Goal: Information Seeking & Learning: Learn about a topic

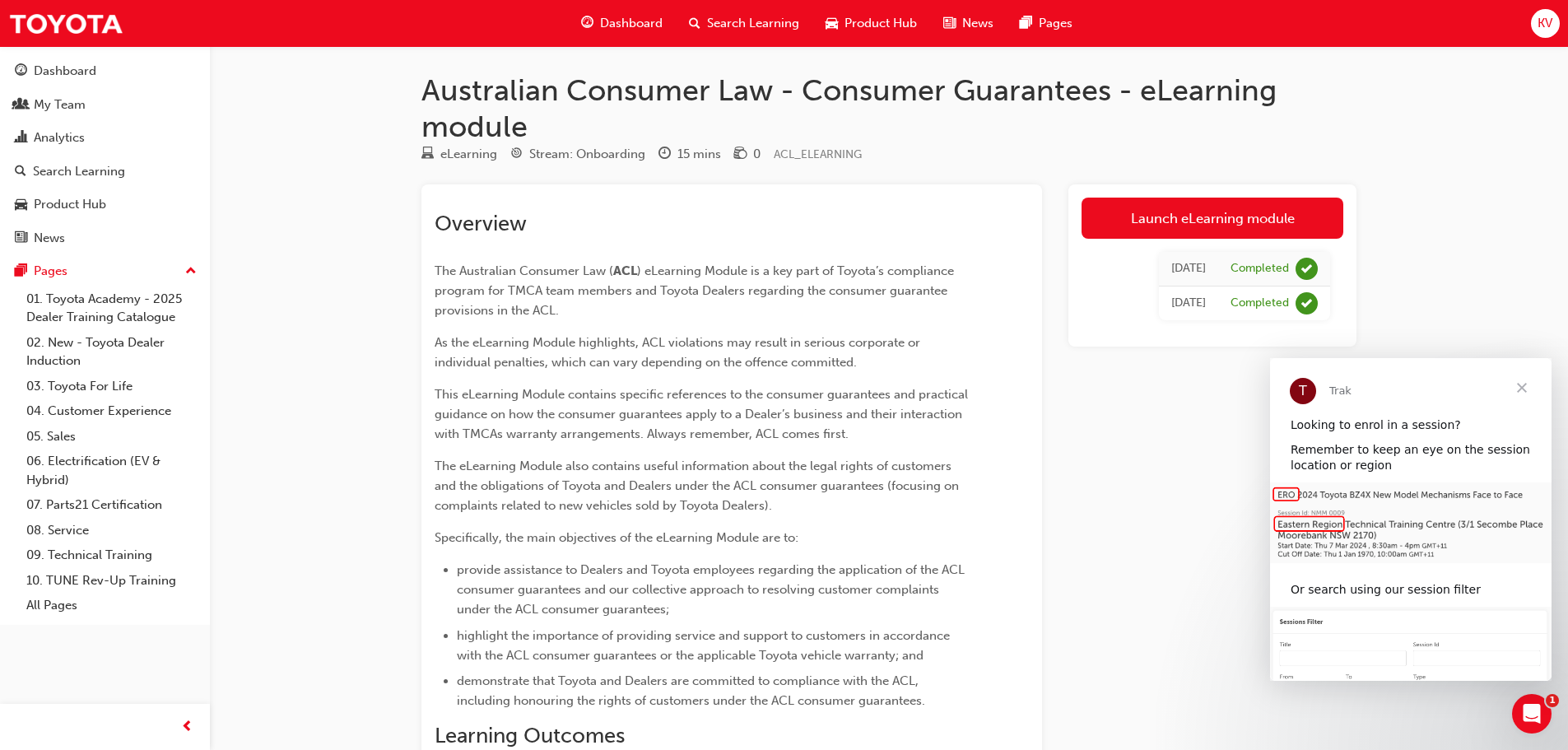
drag, startPoint x: 1148, startPoint y: 426, endPoint x: 1148, endPoint y: 413, distance: 13.0
click at [1149, 426] on div "Launch eLearning module [DATE] Completed [DATE] Completed" at bounding box center [1212, 625] width 288 height 881
click at [1147, 217] on link "Launch eLearning module" at bounding box center [1212, 218] width 262 height 41
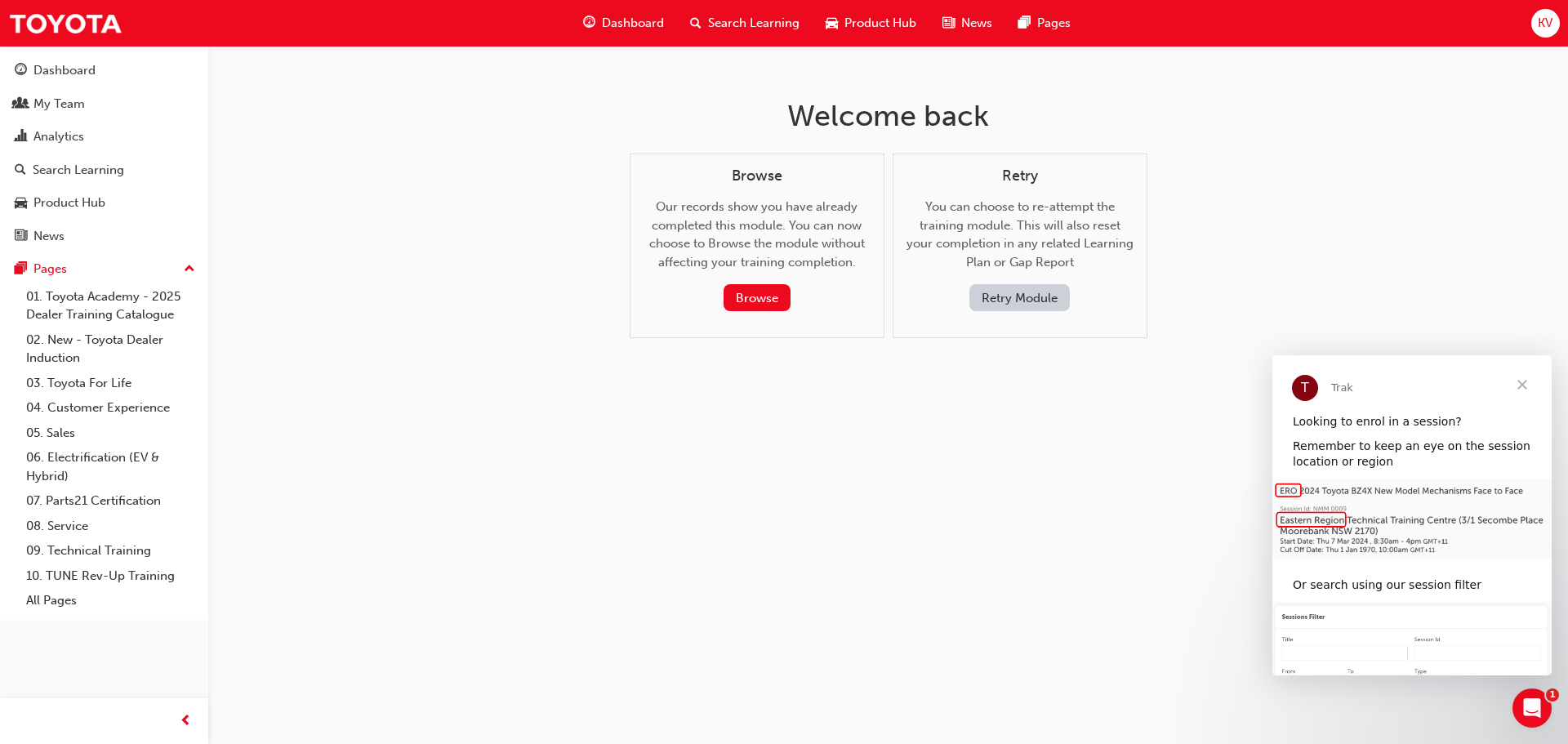
click at [1528, 376] on span "Close" at bounding box center [1522, 385] width 59 height 59
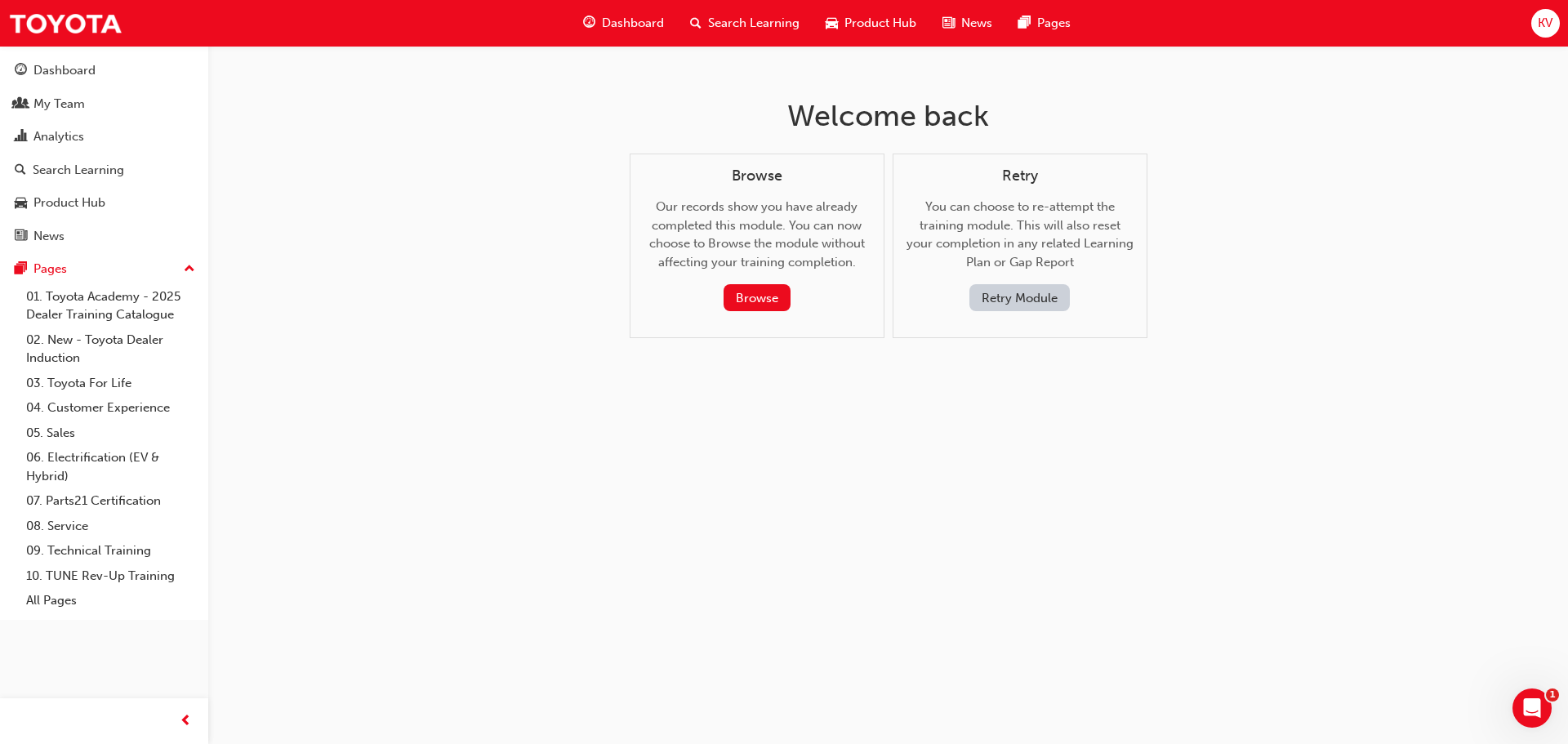
click at [1003, 304] on button "Retry Module" at bounding box center [1019, 298] width 100 height 27
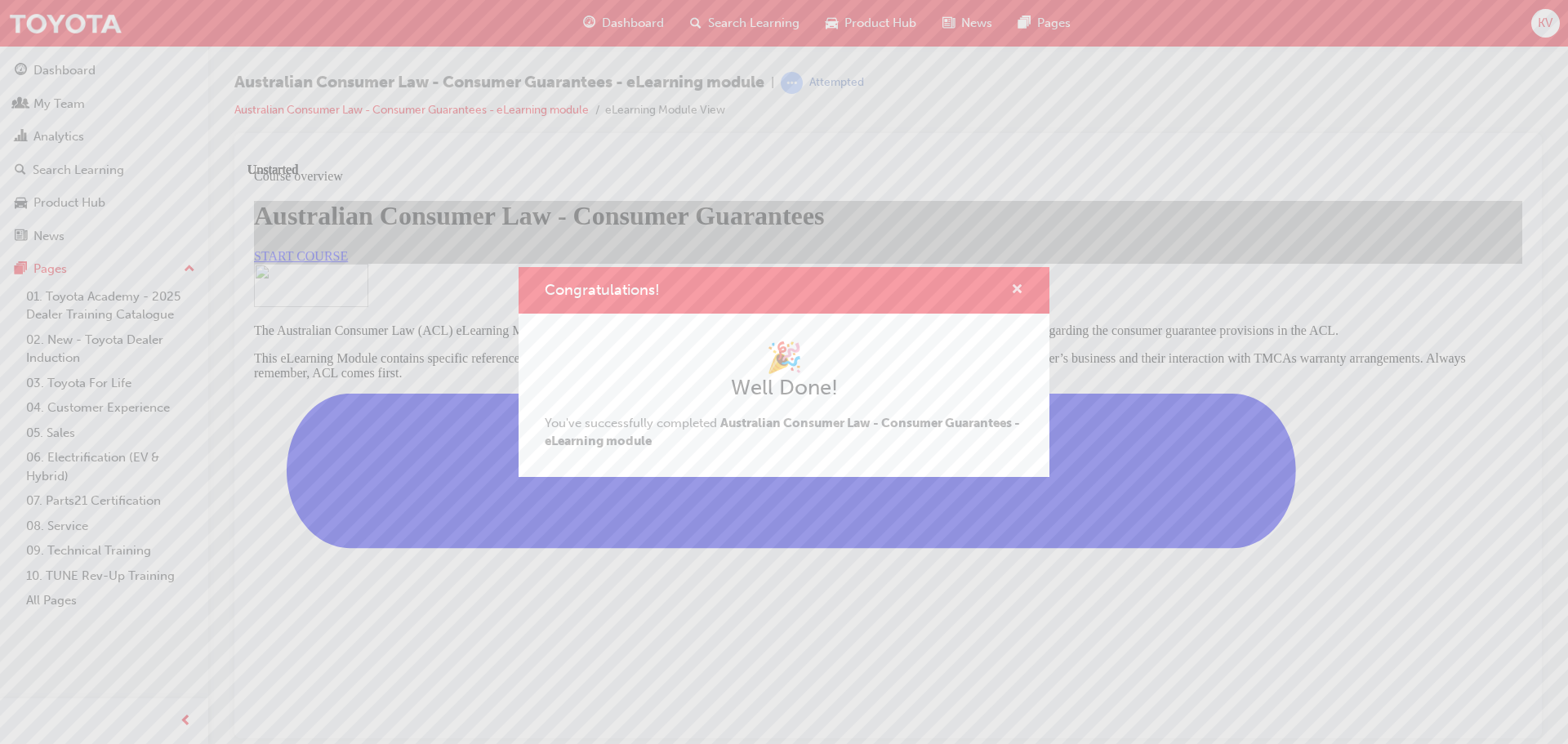
click at [1016, 289] on span "cross-icon" at bounding box center [1017, 290] width 13 height 14
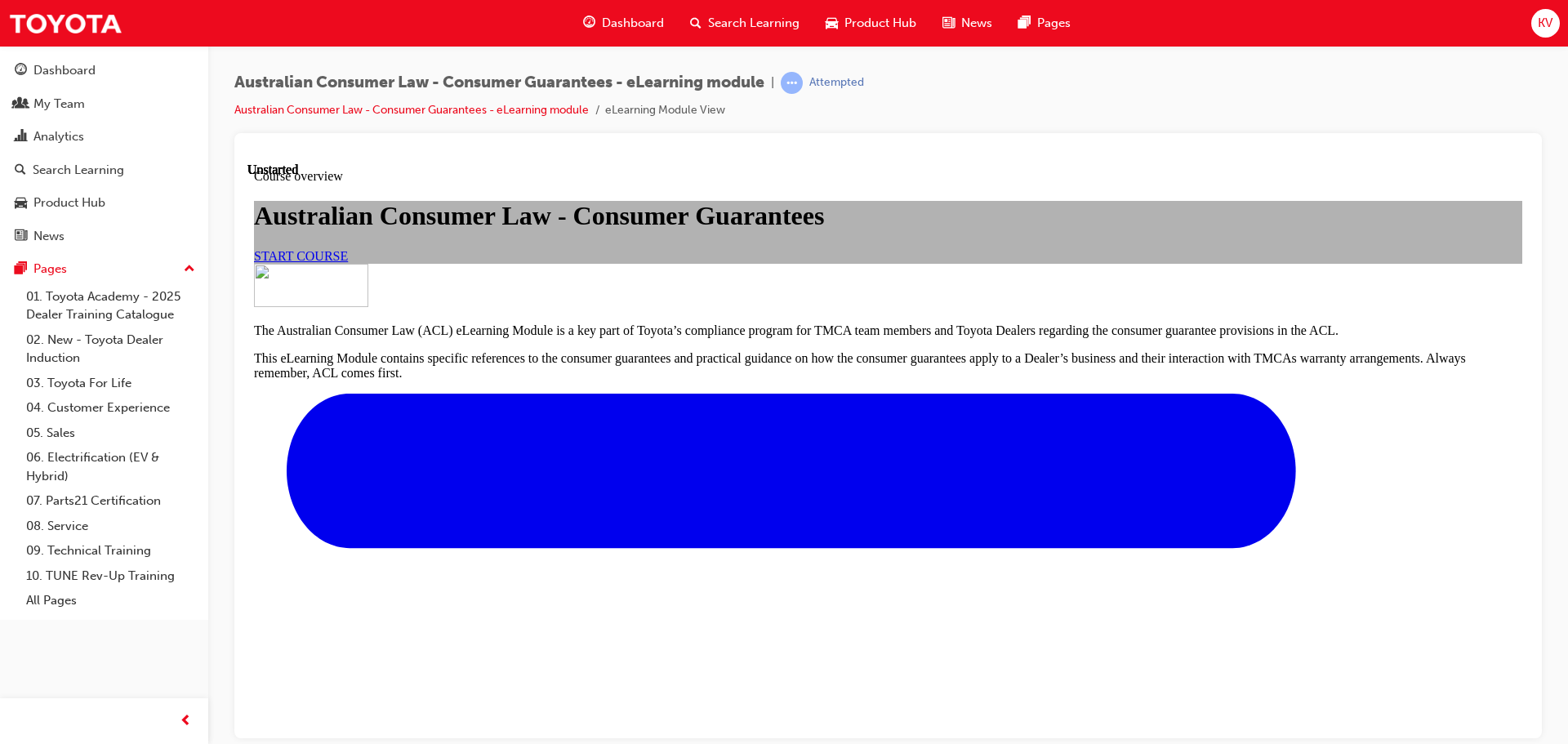
click at [348, 262] on link "START COURSE" at bounding box center [300, 255] width 94 height 13
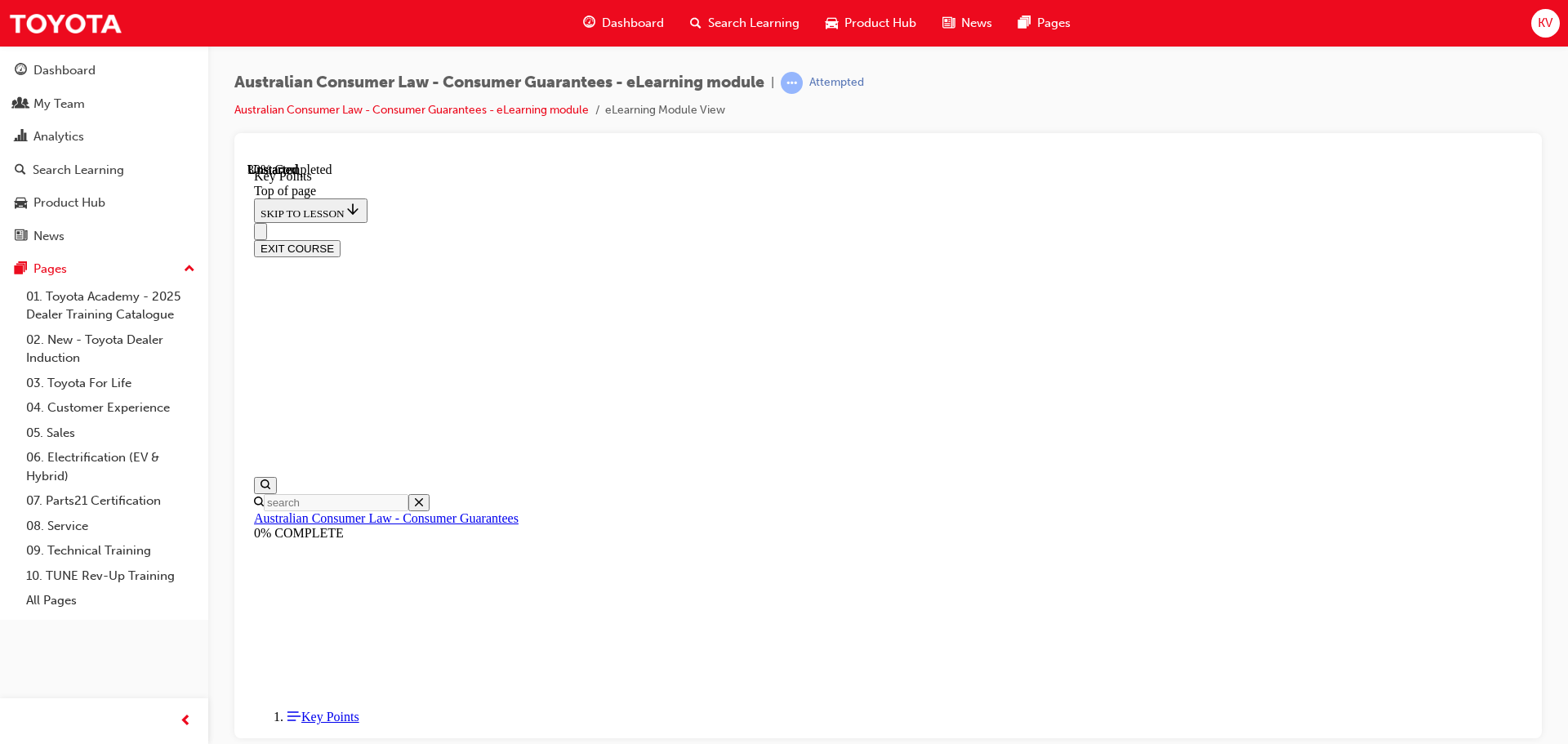
scroll to position [722, 0]
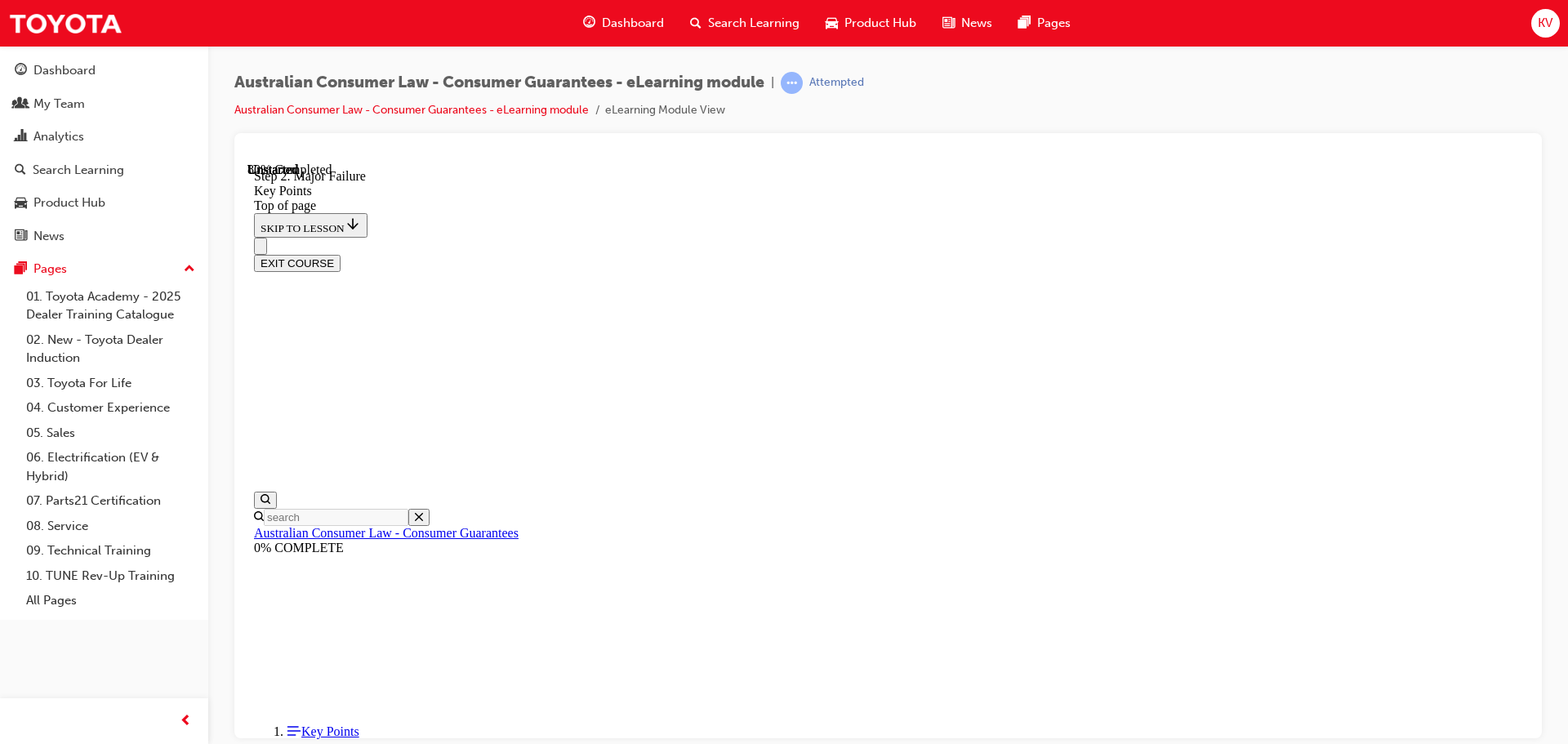
scroll to position [3108, 0]
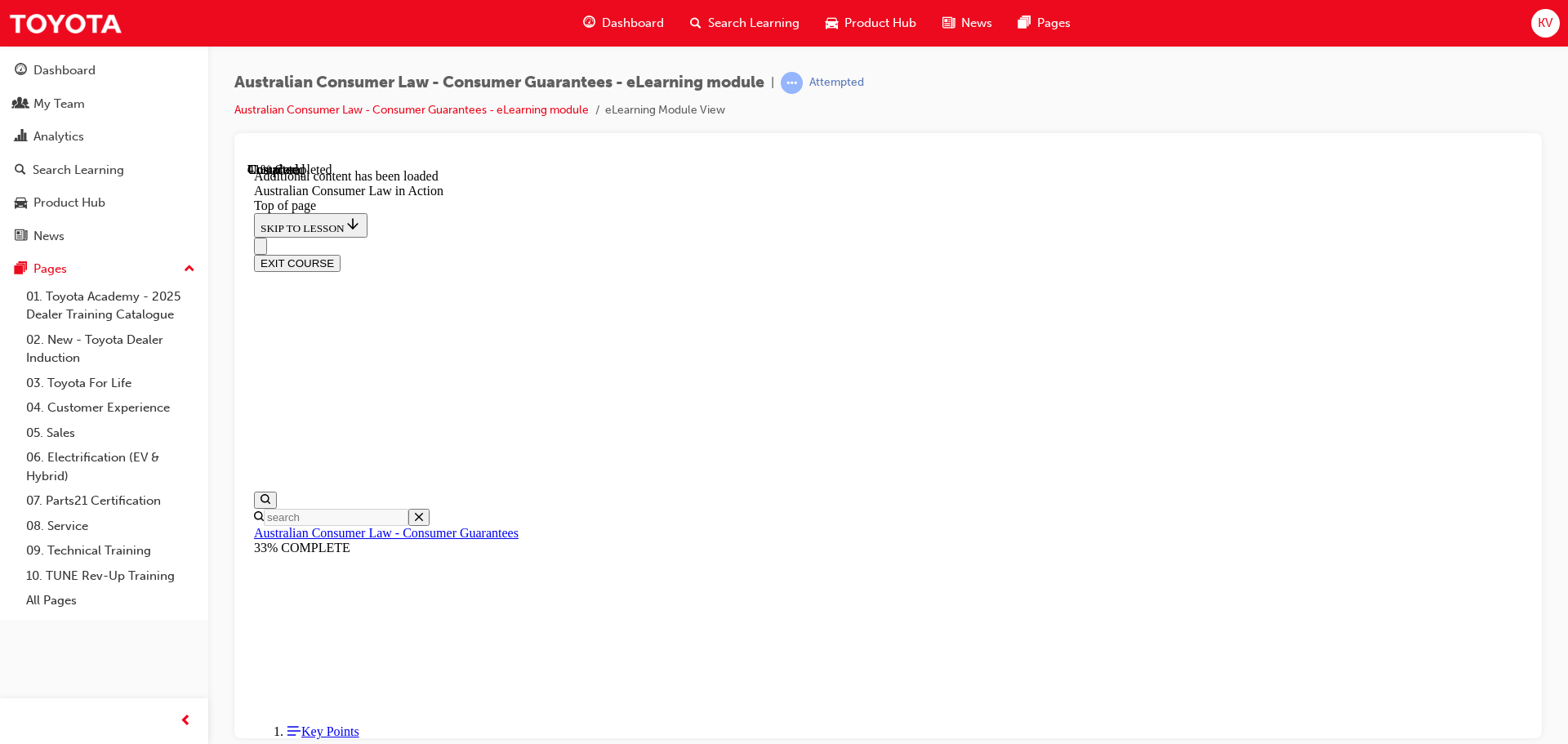
scroll to position [1553, 0]
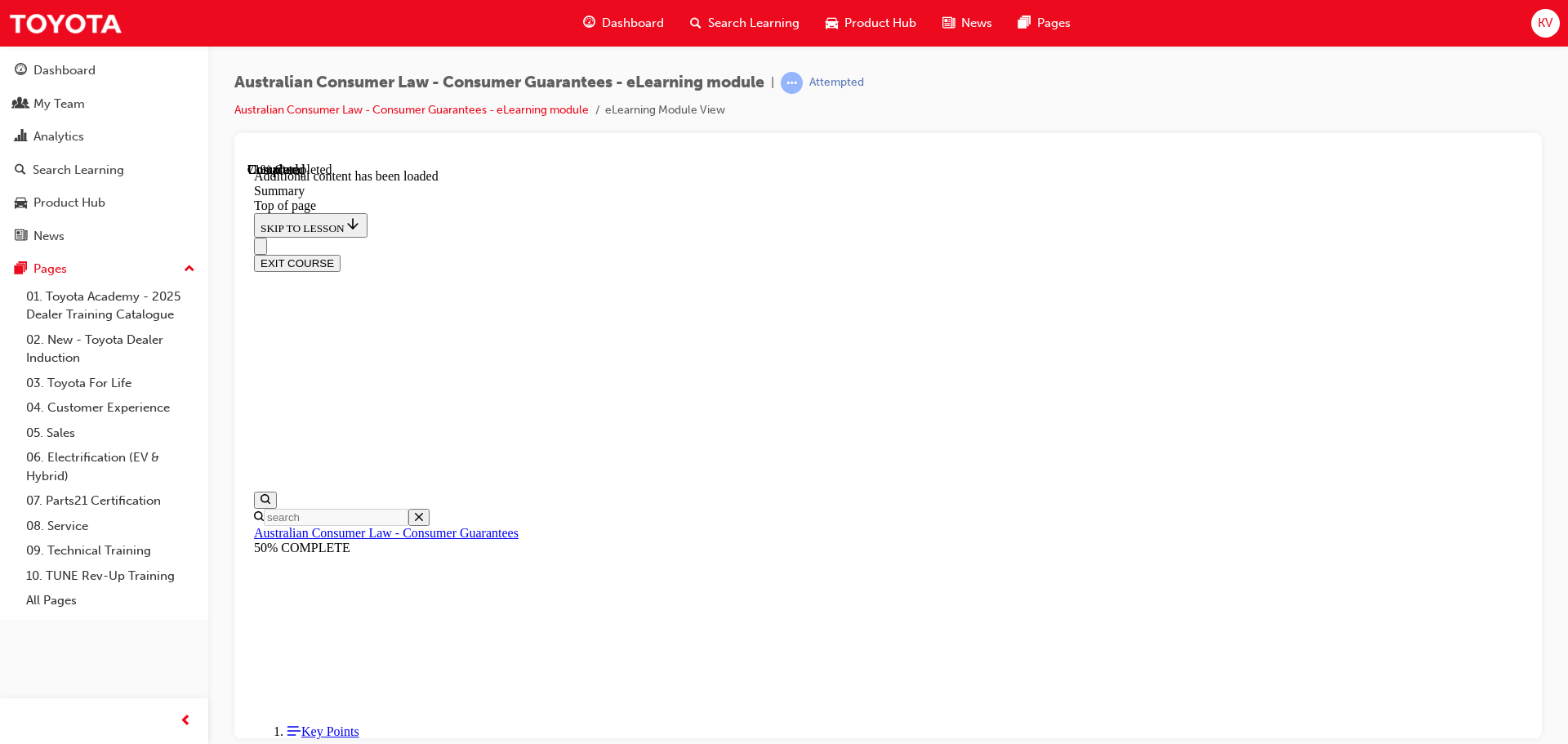
drag, startPoint x: 1011, startPoint y: 629, endPoint x: 997, endPoint y: 627, distance: 14.1
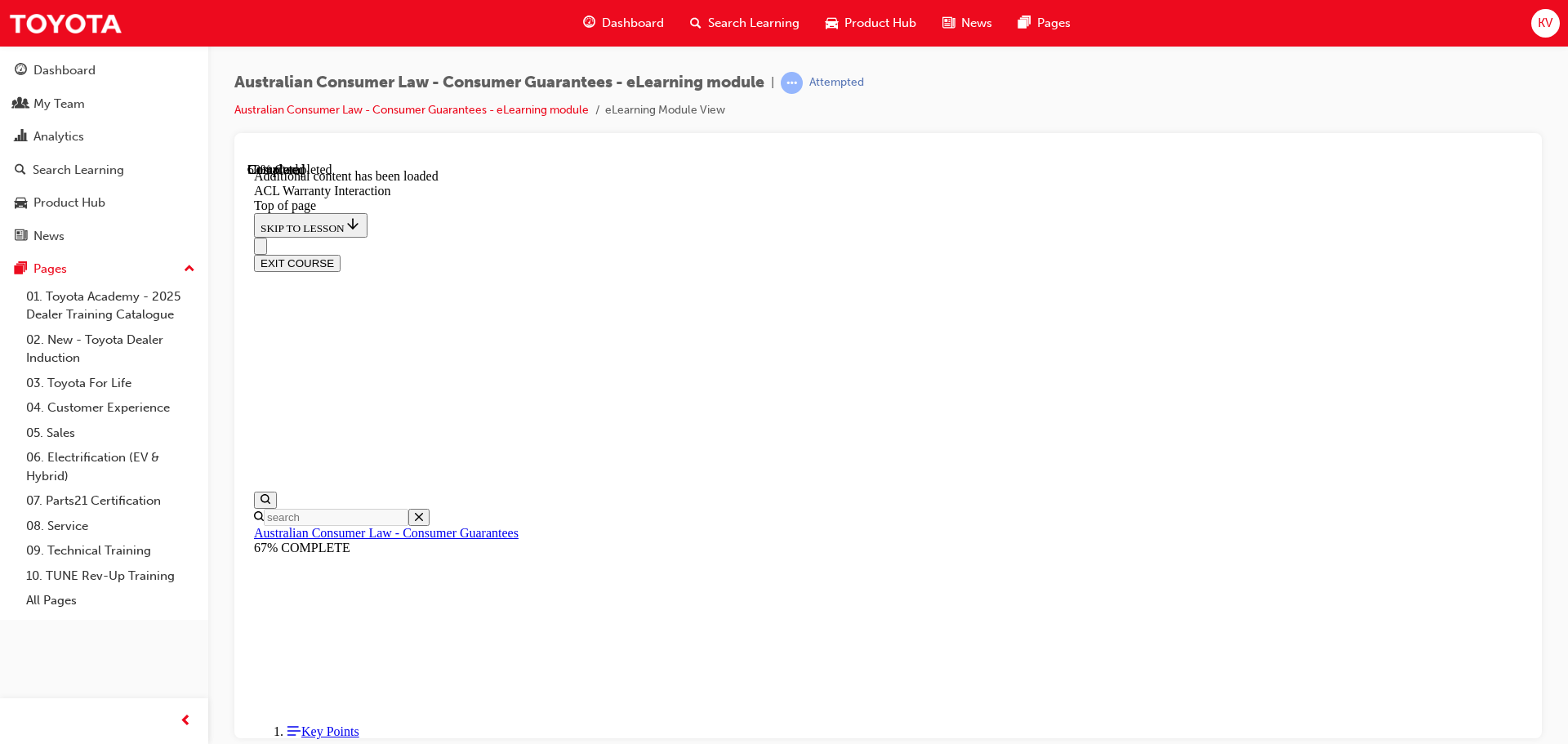
scroll to position [999, 0]
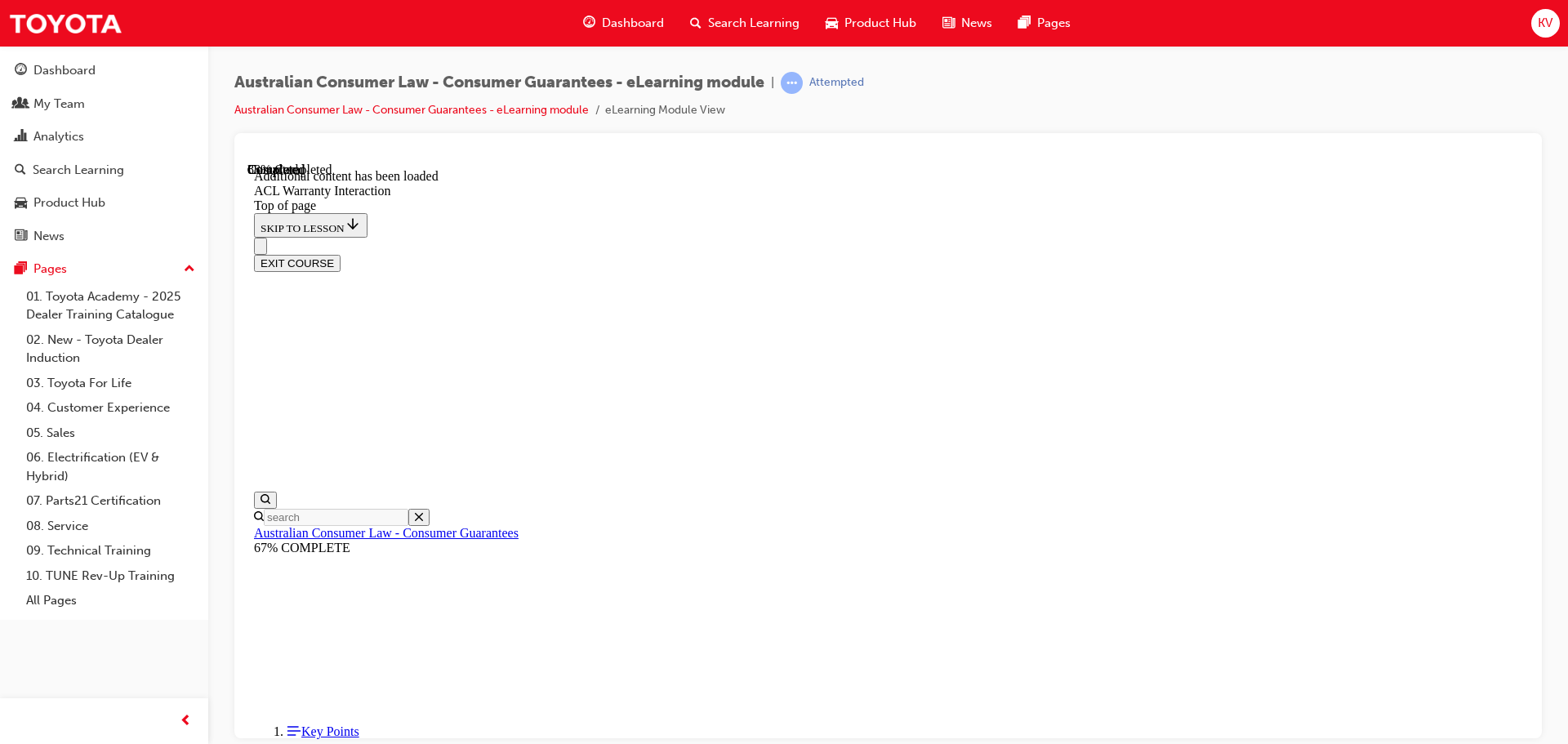
scroll to position [1868, 0]
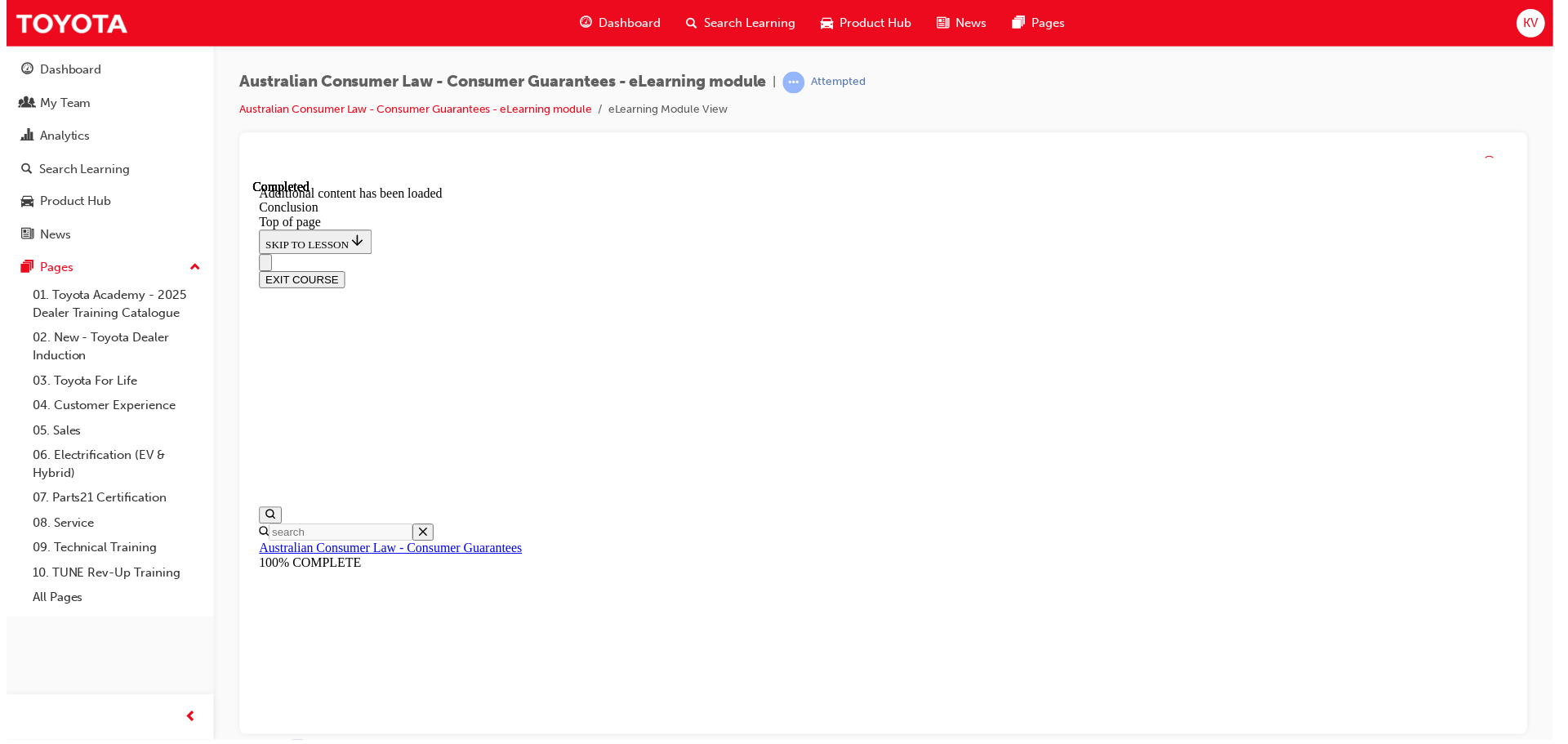
scroll to position [131, 0]
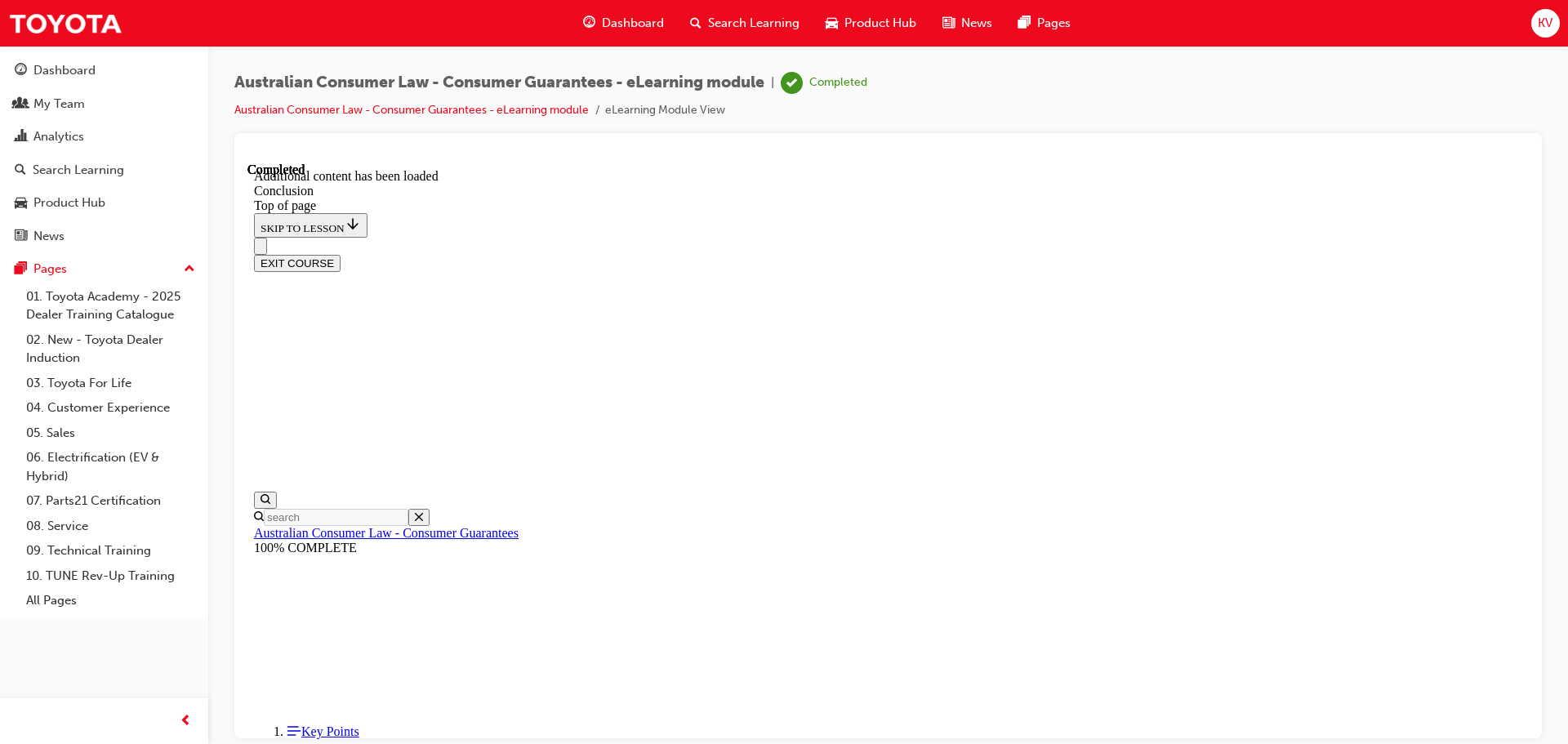
click at [341, 254] on button "EXIT COURSE" at bounding box center [297, 262] width 87 height 17
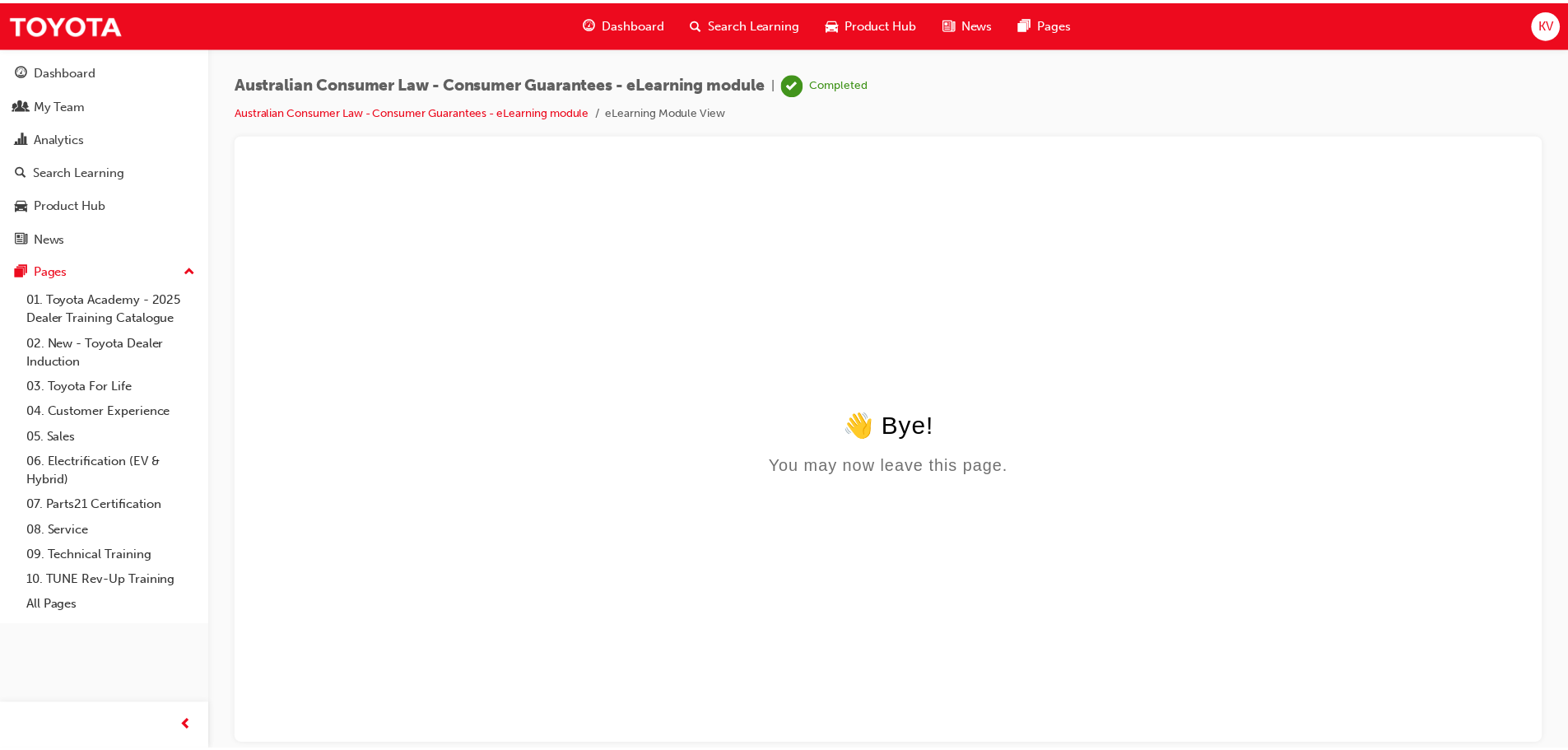
scroll to position [0, 0]
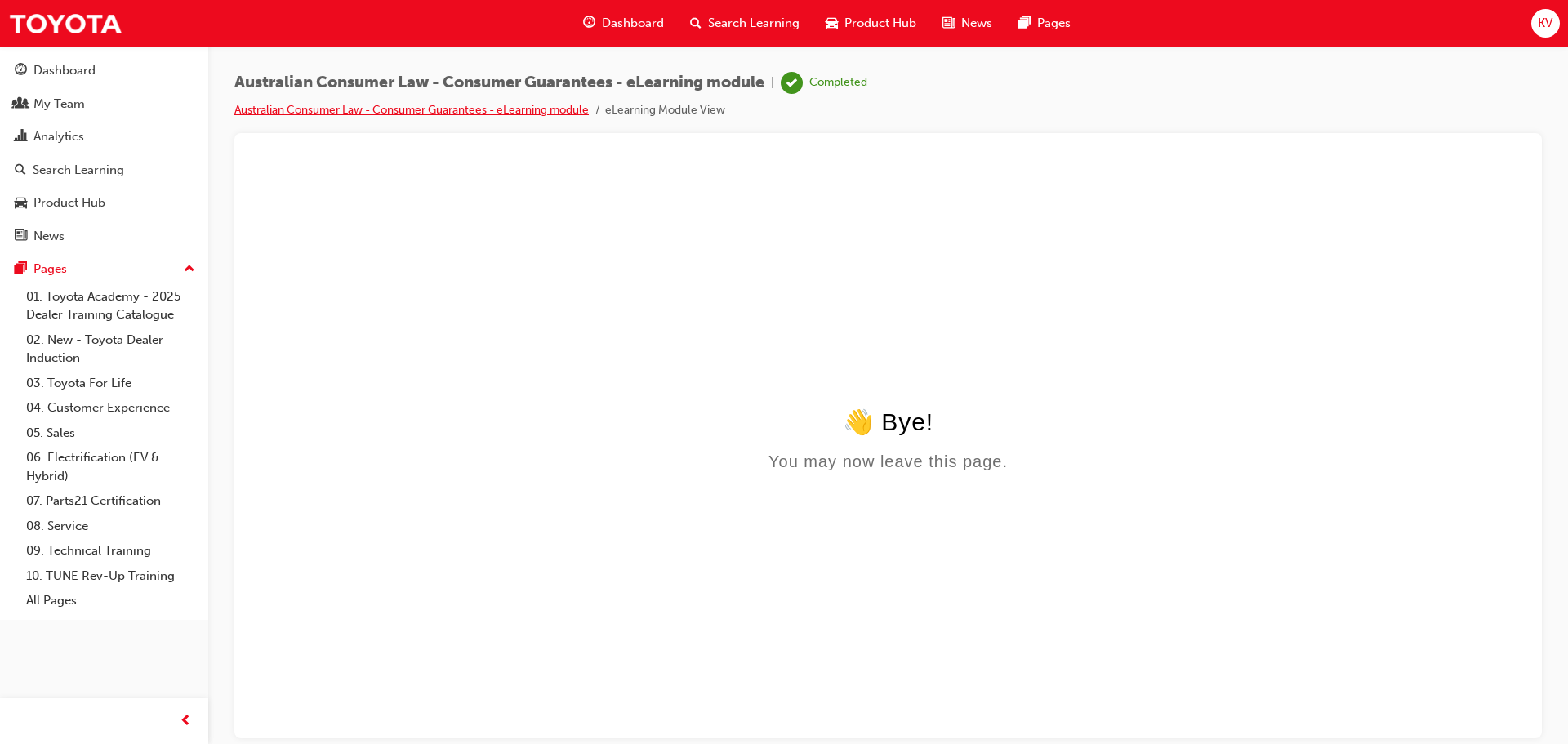
drag, startPoint x: 337, startPoint y: 104, endPoint x: 324, endPoint y: 115, distance: 17.0
click at [337, 104] on link "Australian Consumer Law - Consumer Guarantees - eLearning module" at bounding box center [412, 110] width 354 height 13
